Goal: Information Seeking & Learning: Learn about a topic

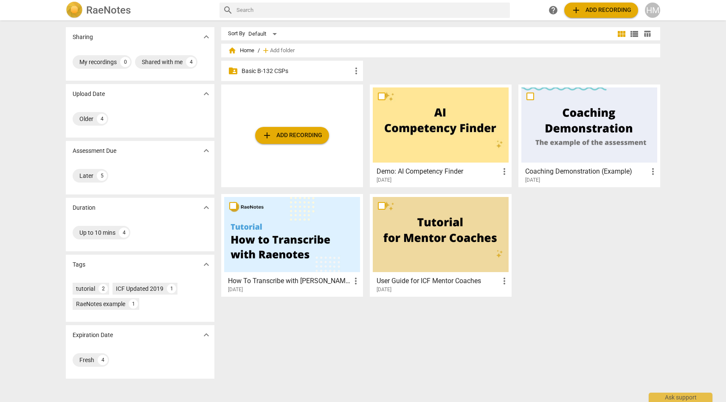
click at [597, 7] on span "add Add recording" at bounding box center [601, 10] width 60 height 10
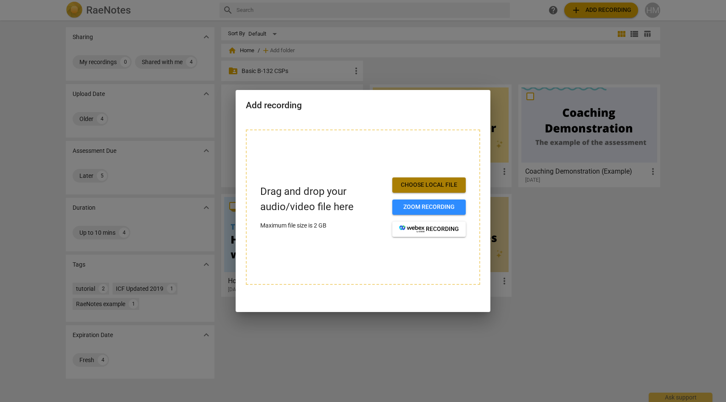
click at [433, 189] on span "Choose local file" at bounding box center [429, 185] width 60 height 8
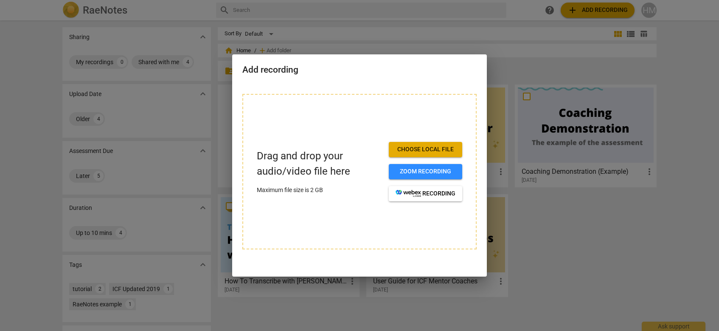
click at [432, 29] on div at bounding box center [359, 165] width 719 height 331
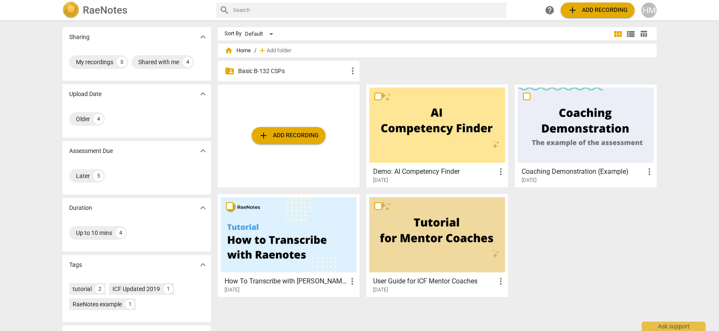
click at [429, 136] on div at bounding box center [437, 124] width 136 height 75
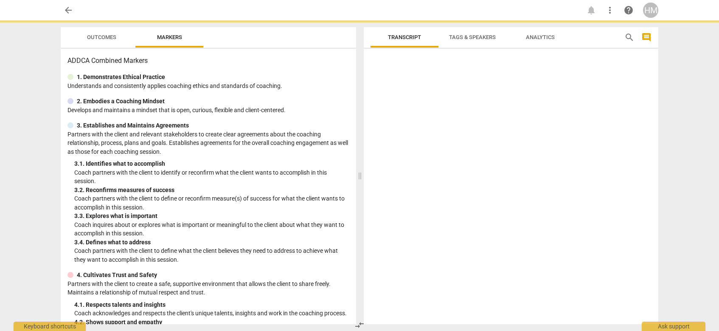
click at [429, 136] on div at bounding box center [511, 188] width 295 height 272
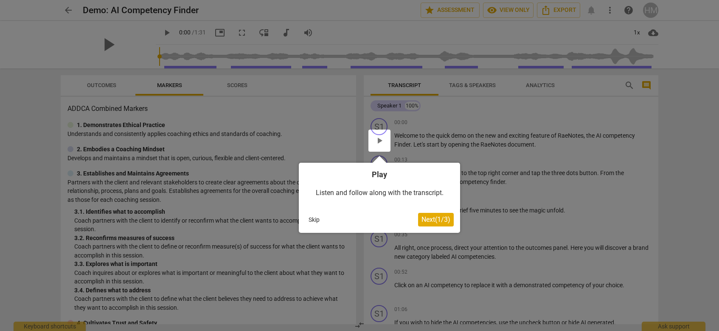
click at [436, 39] on div at bounding box center [359, 165] width 719 height 331
click at [387, 34] on div at bounding box center [359, 165] width 719 height 331
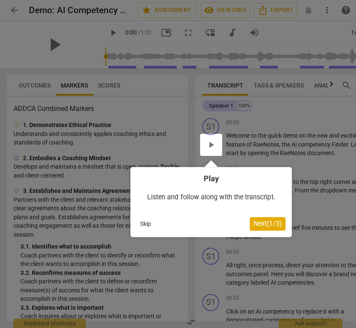
click at [146, 224] on button "Skip" at bounding box center [146, 223] width 18 height 13
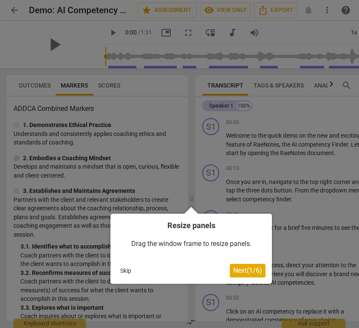
click at [126, 273] on button "Skip" at bounding box center [126, 270] width 18 height 13
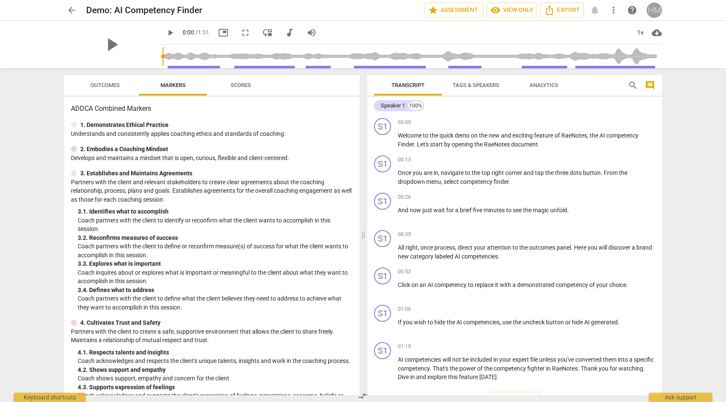
click at [657, 12] on div "HM" at bounding box center [654, 10] width 15 height 15
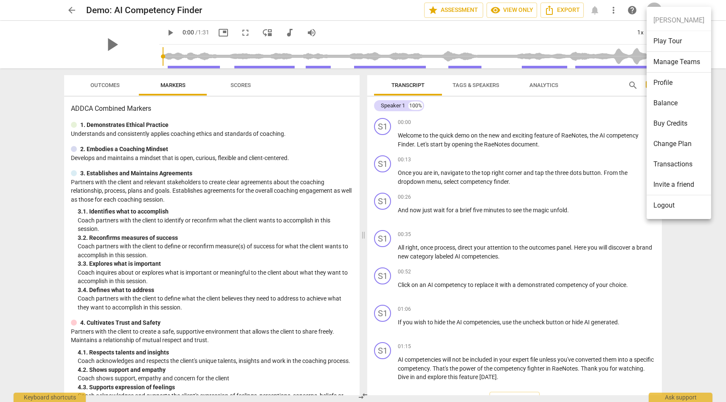
click at [611, 38] on div at bounding box center [363, 201] width 726 height 402
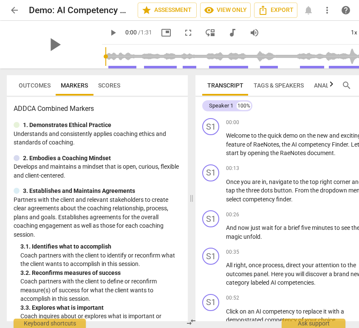
click at [14, 10] on span "arrow_back" at bounding box center [14, 10] width 10 height 10
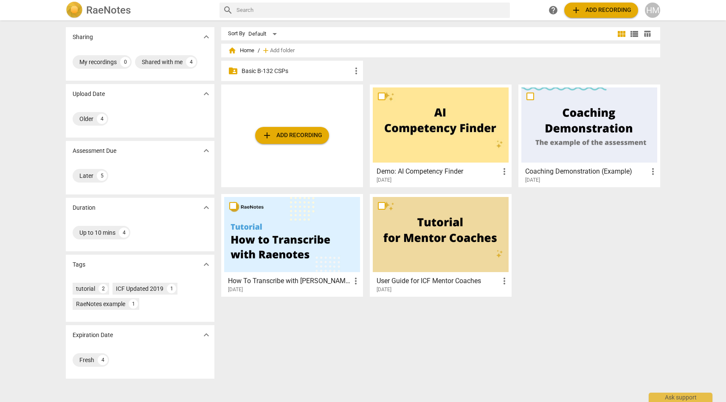
click at [271, 72] on p "Basic B-132 CSPs" at bounding box center [297, 71] width 110 height 9
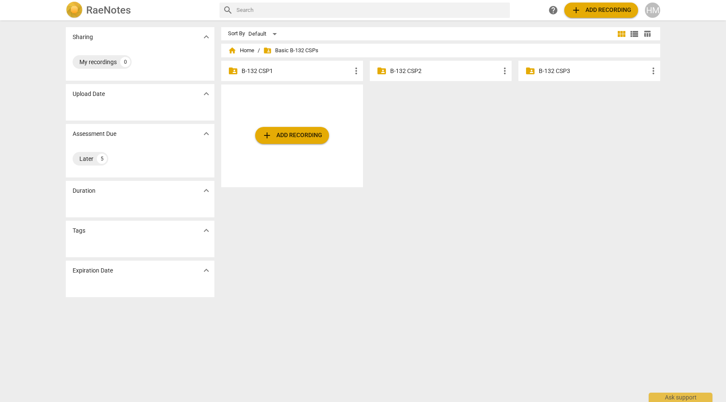
click at [285, 72] on p "B-132 CSP1" at bounding box center [297, 71] width 110 height 9
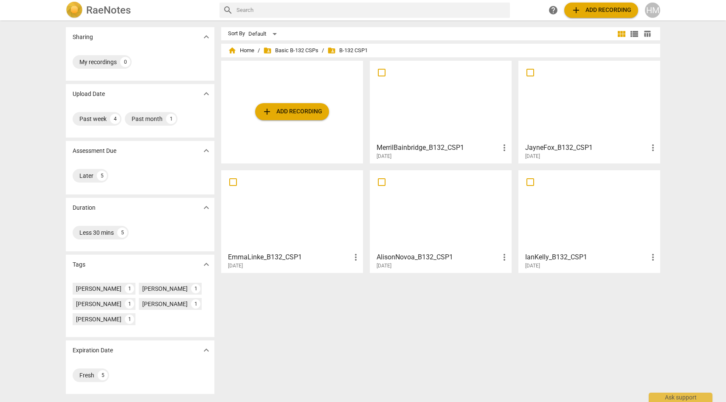
click at [477, 237] on div at bounding box center [441, 210] width 136 height 75
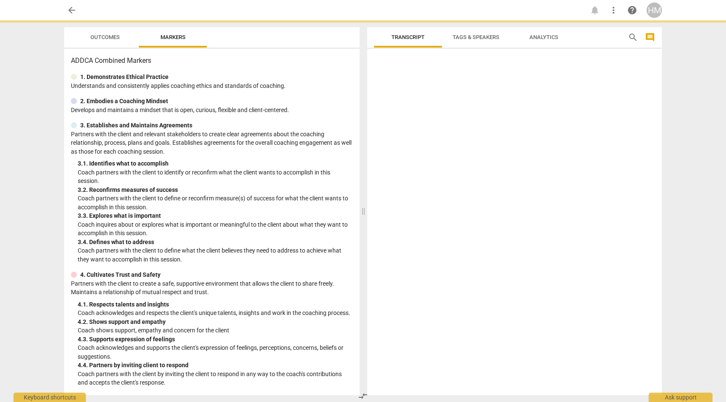
click at [477, 237] on div at bounding box center [514, 223] width 295 height 343
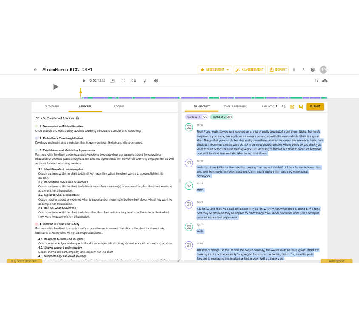
scroll to position [2781, 0]
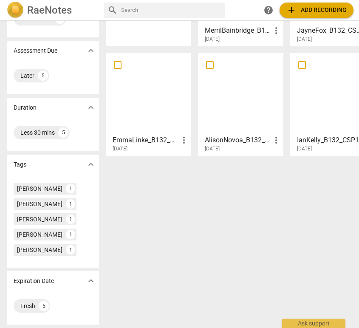
scroll to position [102, 0]
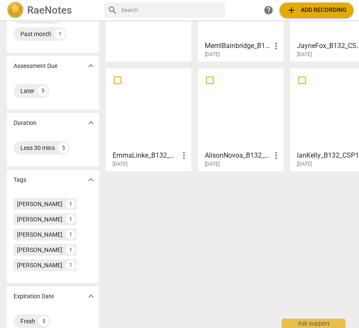
click at [139, 153] on h3 "EmmaLinke_B132_CSP1" at bounding box center [146, 155] width 66 height 10
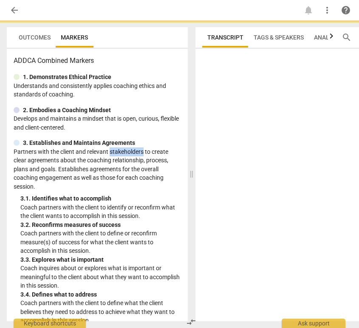
click at [139, 153] on p "Partners with the client and relevant stakeholders to create clear agreements a…" at bounding box center [97, 169] width 167 height 44
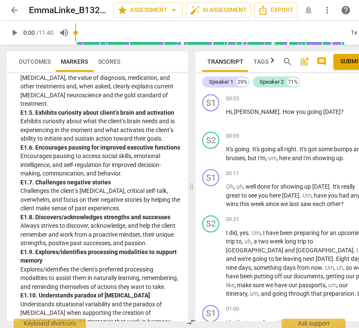
scroll to position [1591, 0]
